Goal: Information Seeking & Learning: Find specific fact

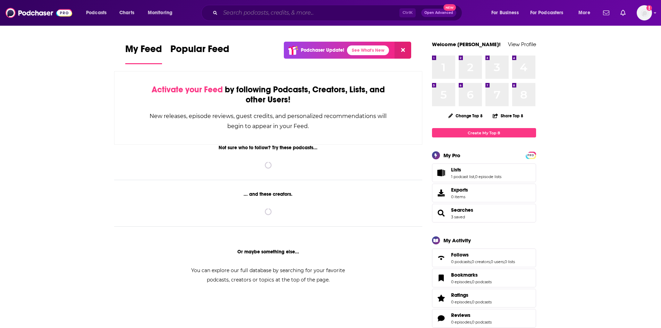
click at [253, 10] on input "Search podcasts, credits, & more..." at bounding box center [309, 12] width 179 height 11
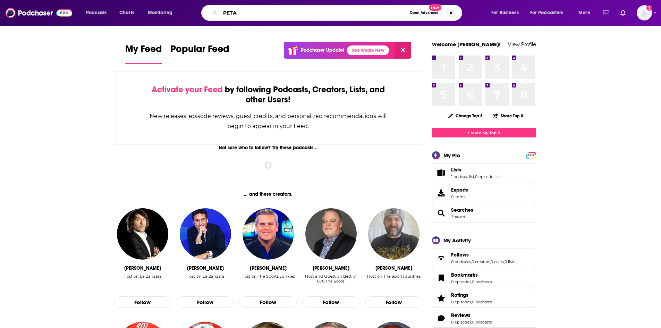
type input "PETA"
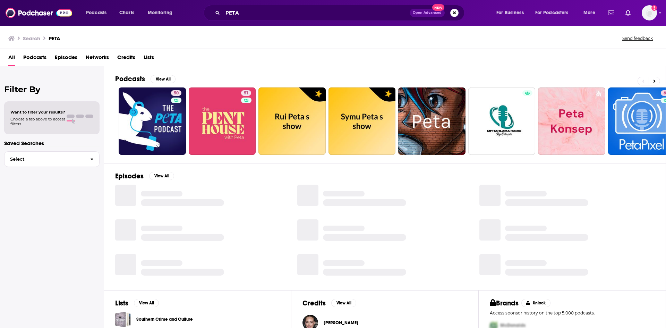
click at [69, 58] on span "Episodes" at bounding box center [66, 59] width 23 height 14
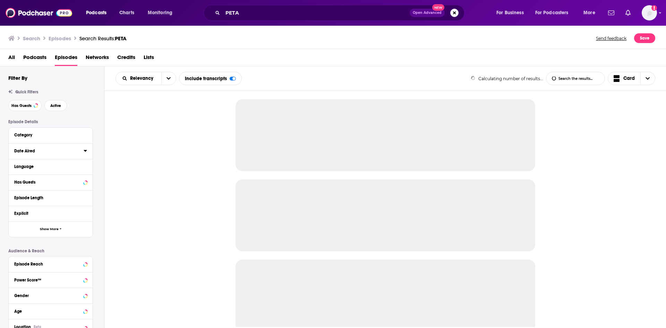
click at [85, 152] on icon at bounding box center [85, 151] width 3 height 6
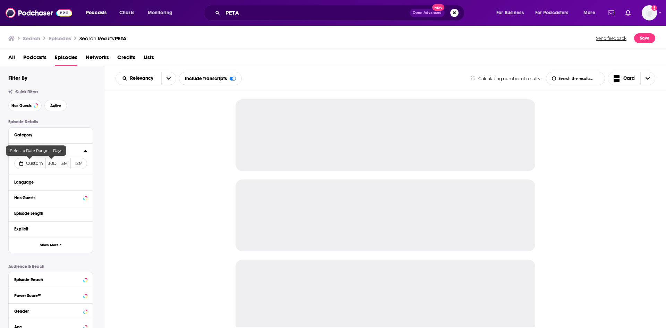
click at [28, 164] on span "Custom" at bounding box center [34, 163] width 17 height 5
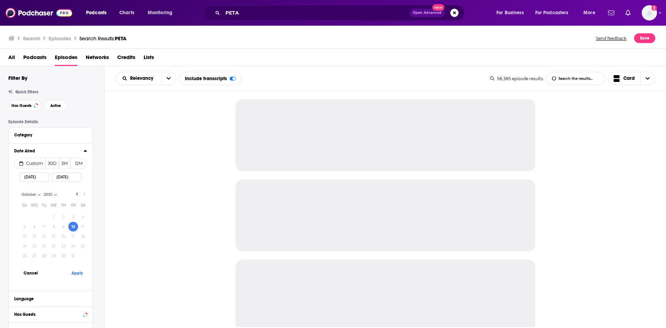
select select "9"
select select "2025"
click at [77, 272] on button "Apply" at bounding box center [77, 273] width 21 height 13
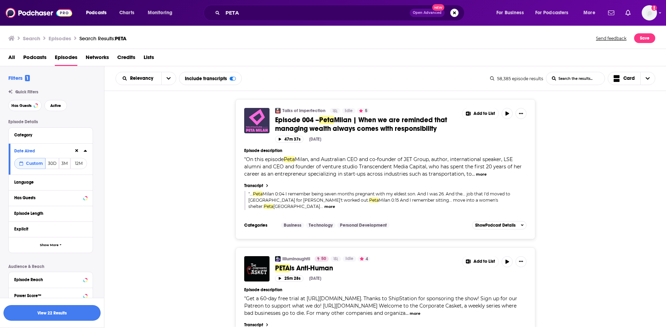
click at [71, 313] on button "View 22 Results" at bounding box center [51, 313] width 97 height 16
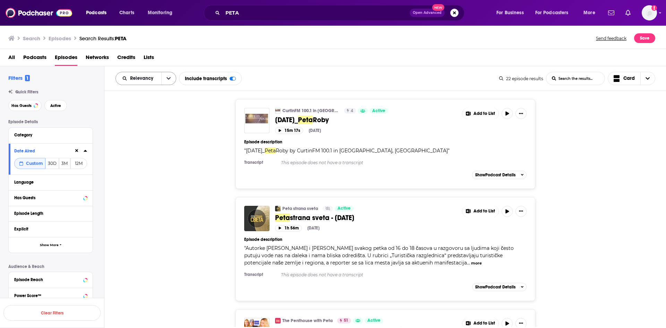
click at [168, 80] on icon "open menu" at bounding box center [169, 78] width 4 height 5
click at [151, 140] on div "Power Score" at bounding box center [146, 138] width 61 height 12
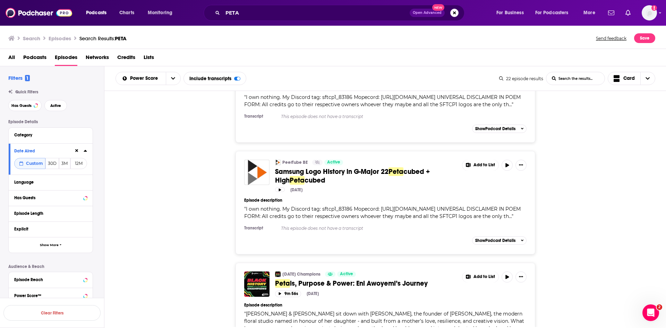
scroll to position [2402, 0]
